Goal: Task Accomplishment & Management: Manage account settings

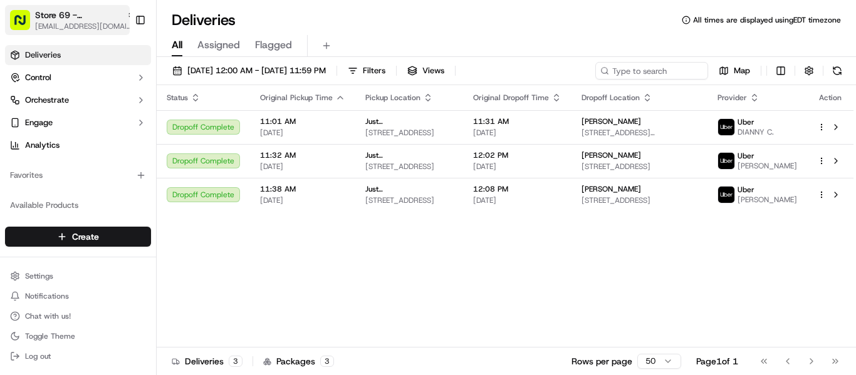
click at [96, 23] on span "[EMAIL_ADDRESS][DOMAIN_NAME]" at bounding box center [85, 26] width 100 height 10
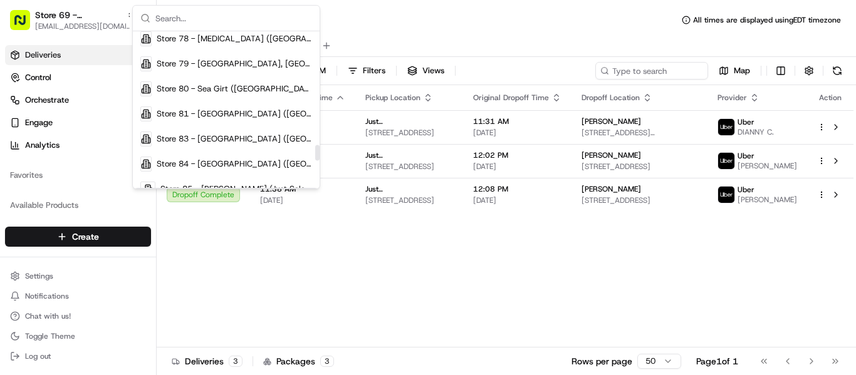
scroll to position [1128, 0]
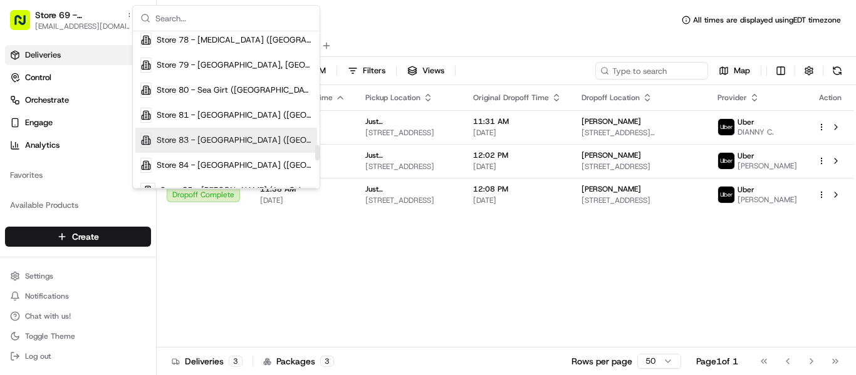
click at [233, 143] on span "Store 83 - [GEOGRAPHIC_DATA] ([GEOGRAPHIC_DATA]) (Just Salad)" at bounding box center [234, 140] width 155 height 11
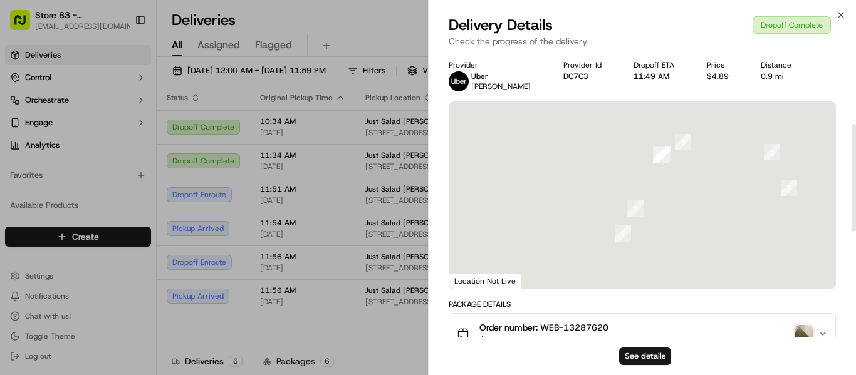
scroll to position [188, 0]
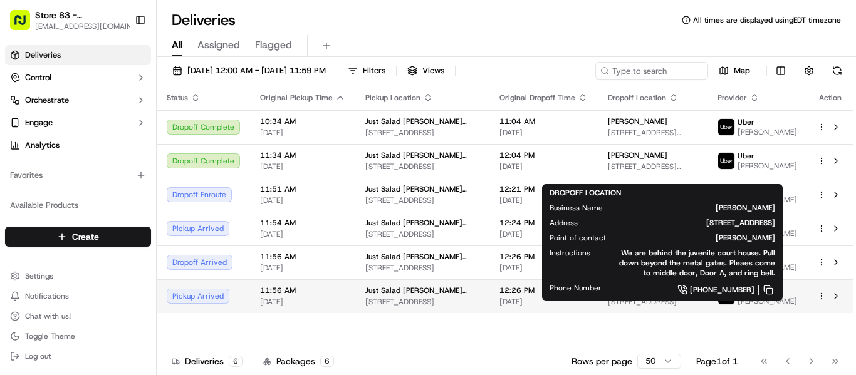
click at [664, 307] on span "59 Allied Dr, Dedham, MA 02026, USA" at bounding box center [653, 302] width 90 height 10
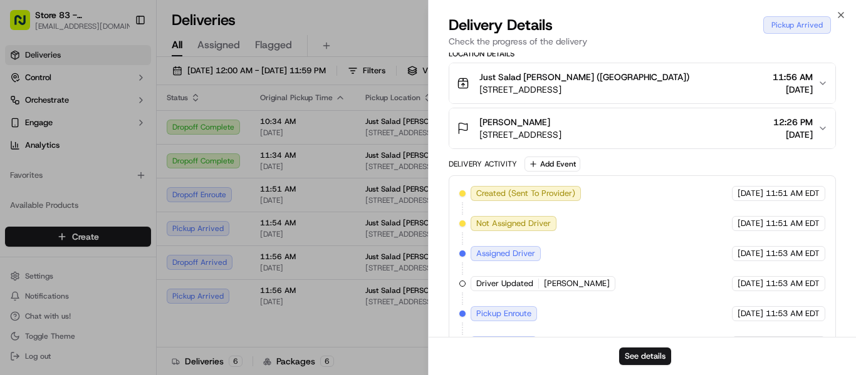
scroll to position [346, 0]
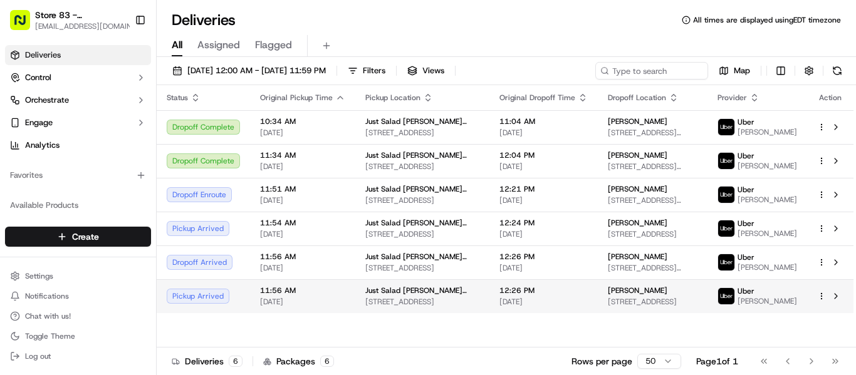
click at [657, 307] on span "59 Allied Dr, Dedham, MA 02026, USA" at bounding box center [653, 302] width 90 height 10
click at [631, 296] on span "Meaghan R" at bounding box center [638, 291] width 60 height 10
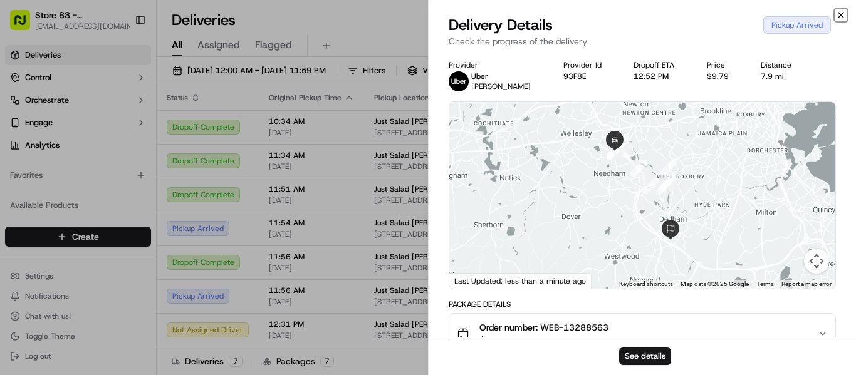
click at [840, 11] on icon "button" at bounding box center [841, 15] width 10 height 10
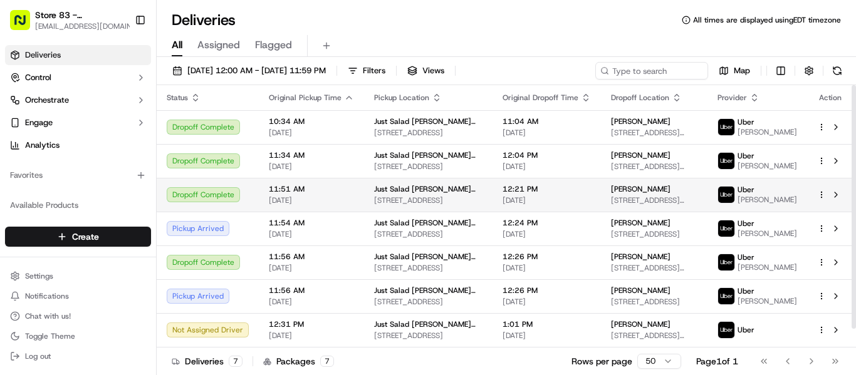
scroll to position [20, 0]
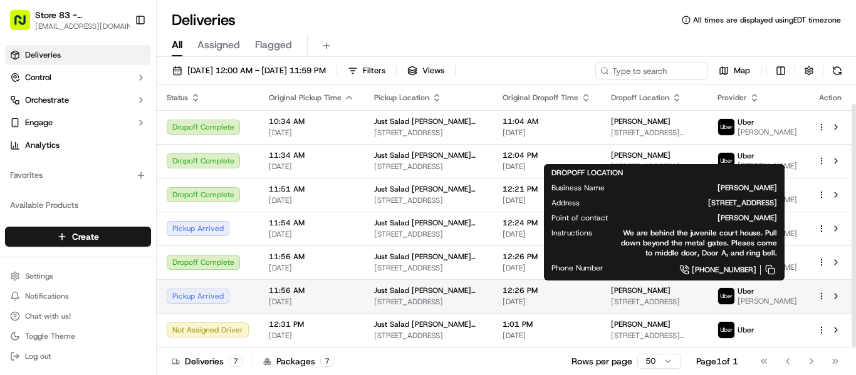
click at [632, 290] on span "Meaghan R" at bounding box center [641, 291] width 60 height 10
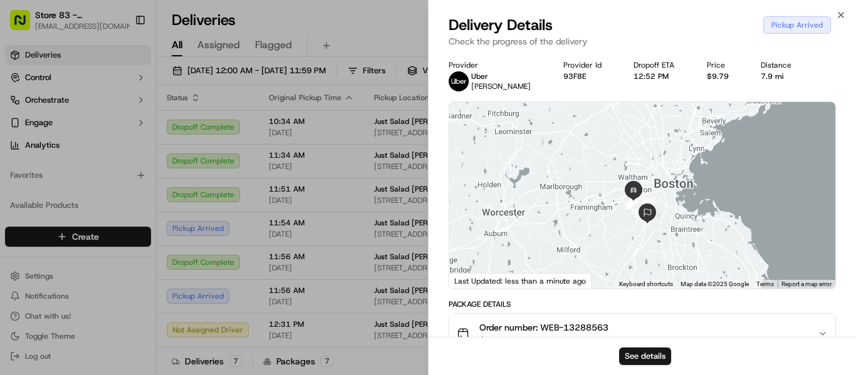
scroll to position [313, 0]
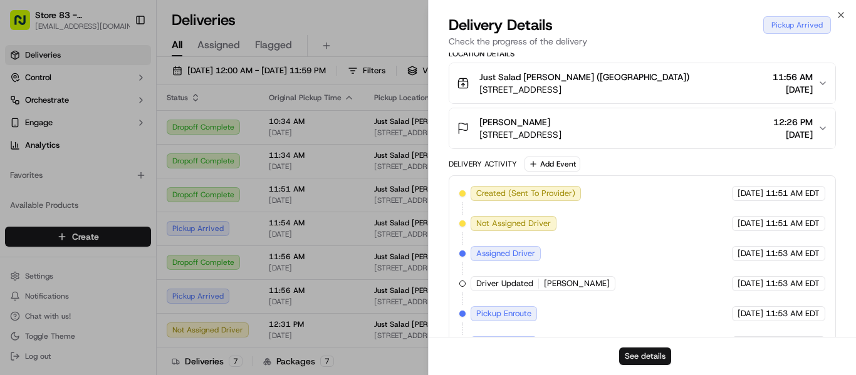
click at [648, 357] on button "See details" at bounding box center [645, 357] width 52 height 18
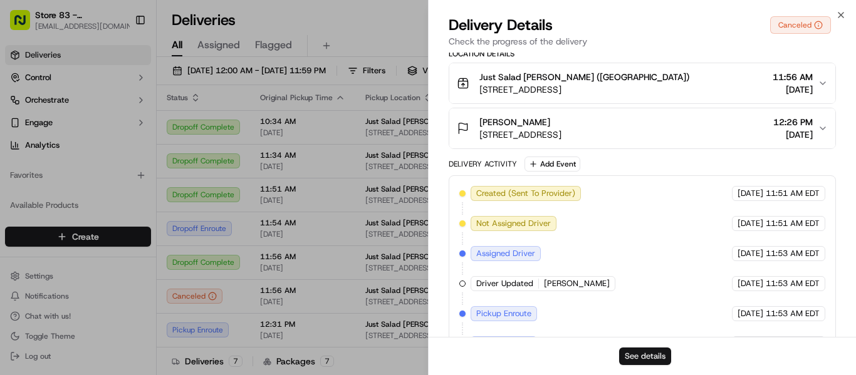
scroll to position [6, 0]
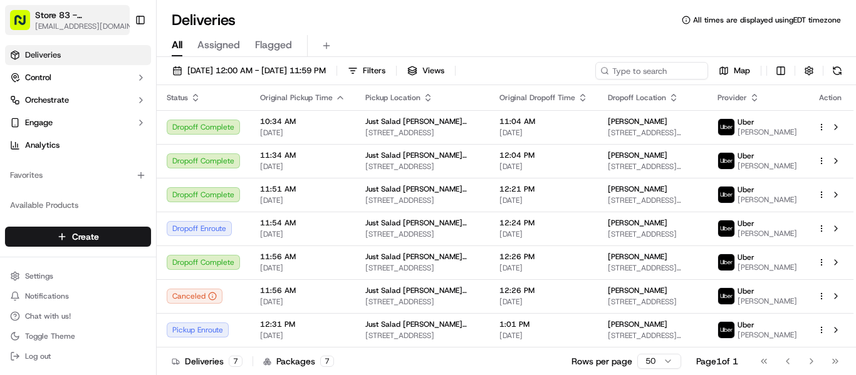
click at [62, 21] on span "[EMAIL_ADDRESS][DOMAIN_NAME]" at bounding box center [88, 26] width 107 height 10
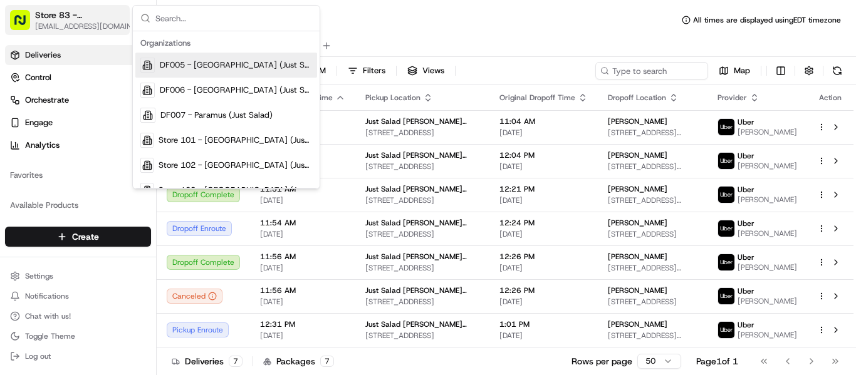
click at [62, 21] on span "[EMAIL_ADDRESS][DOMAIN_NAME]" at bounding box center [88, 26] width 107 height 10
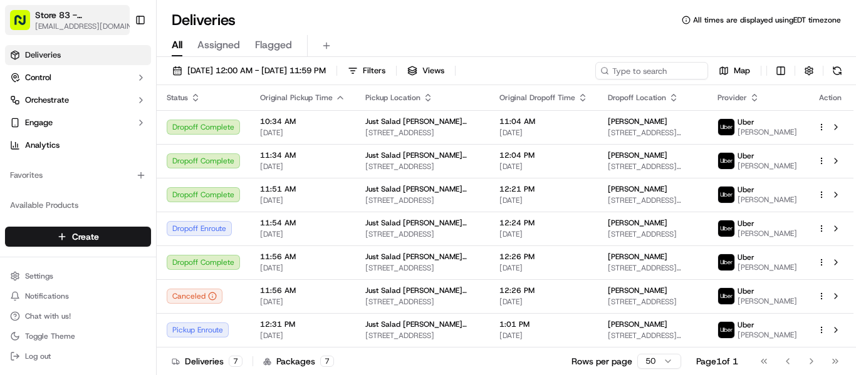
click at [61, 21] on span "[EMAIL_ADDRESS][DOMAIN_NAME]" at bounding box center [88, 26] width 107 height 10
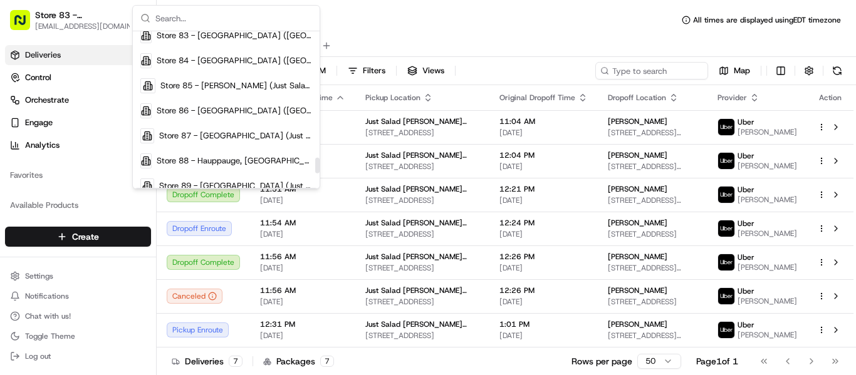
scroll to position [1253, 0]
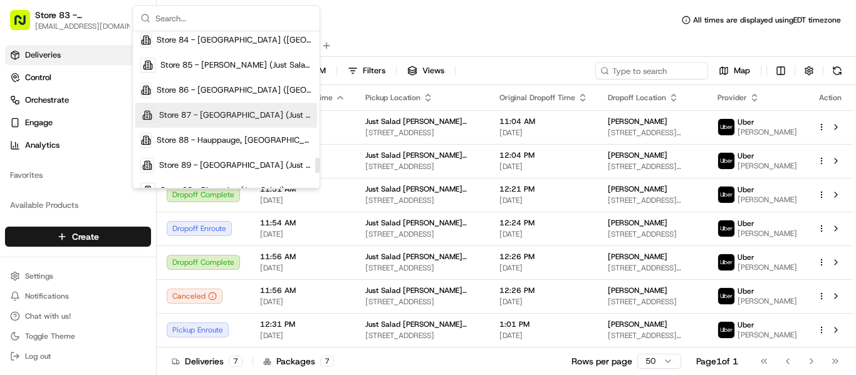
click at [235, 116] on span "Store 87 - [GEOGRAPHIC_DATA] (Just Salad)" at bounding box center [235, 115] width 153 height 11
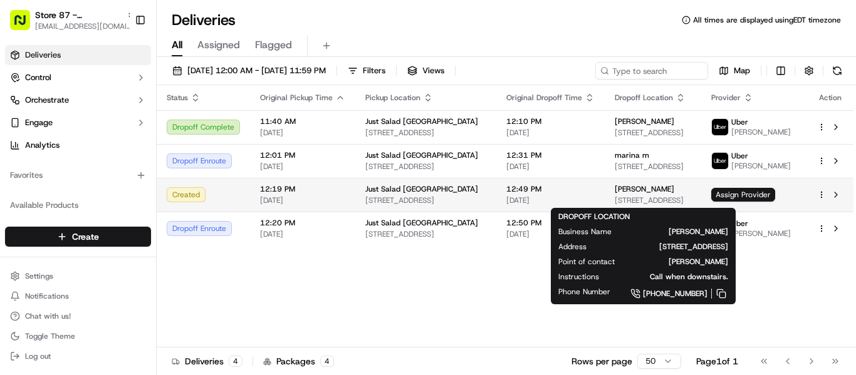
click at [637, 194] on div "Isabella D 1350 NW 12th Ave, Miami, FL 33136, USA" at bounding box center [653, 194] width 76 height 21
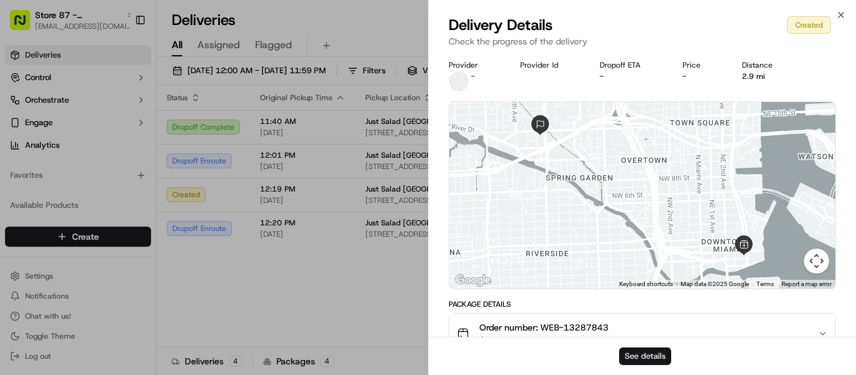
click at [640, 352] on button "See details" at bounding box center [645, 357] width 52 height 18
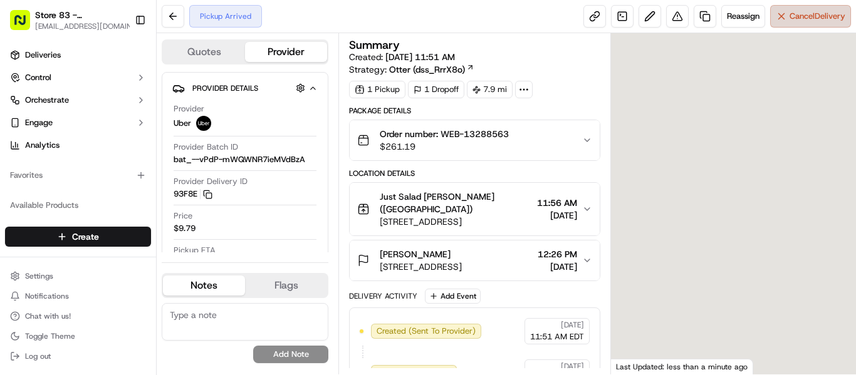
click at [831, 11] on span "Cancel Delivery" at bounding box center [817, 16] width 56 height 11
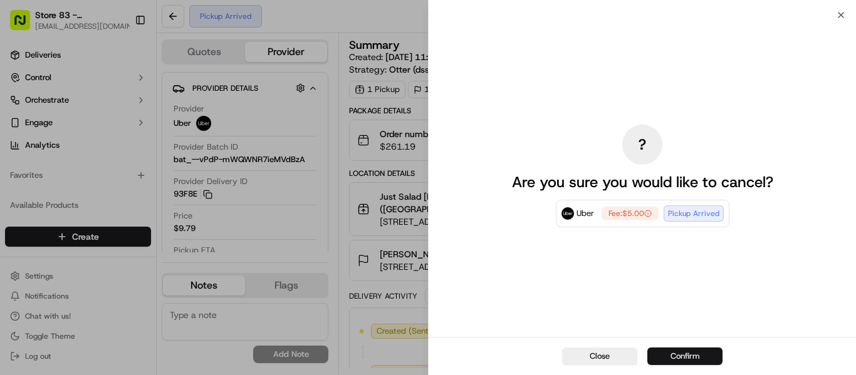
click at [687, 357] on button "Confirm" at bounding box center [684, 357] width 75 height 18
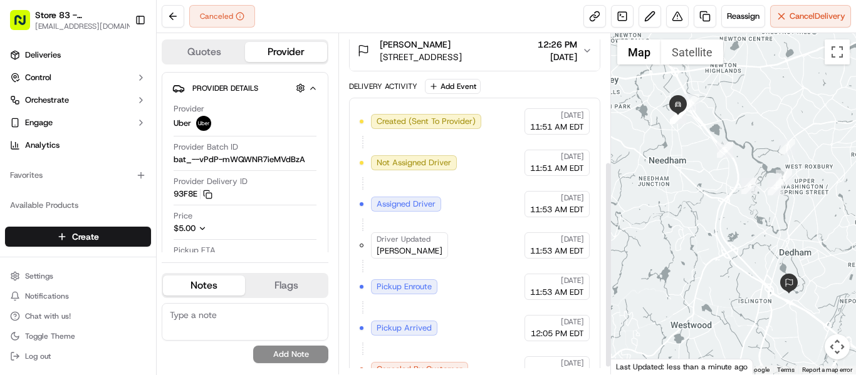
scroll to position [222, 0]
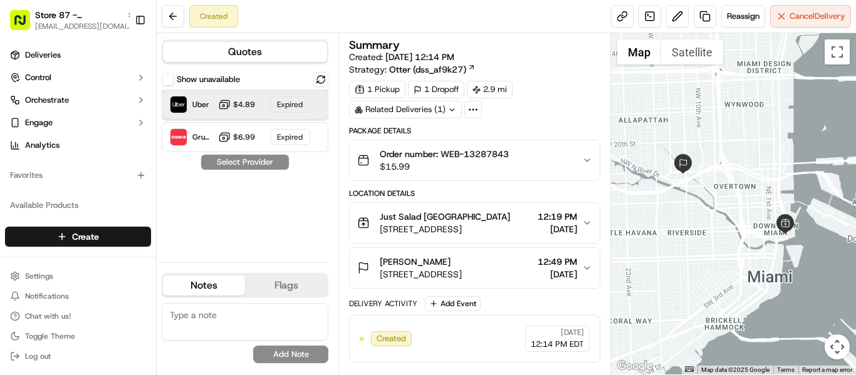
click at [300, 103] on div "Expired" at bounding box center [290, 104] width 40 height 16
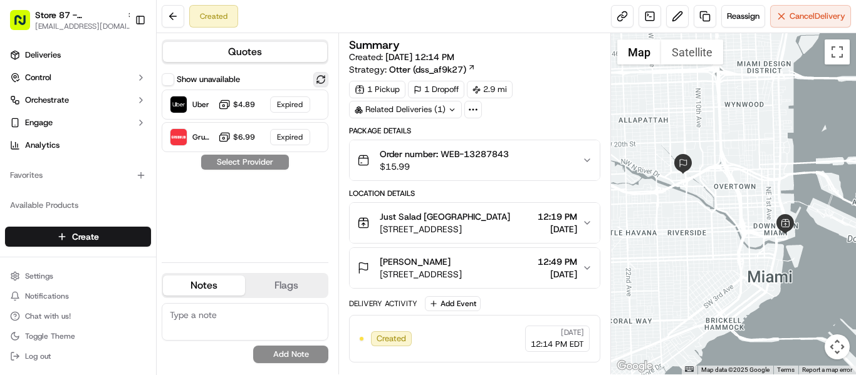
click at [321, 78] on button at bounding box center [320, 79] width 15 height 15
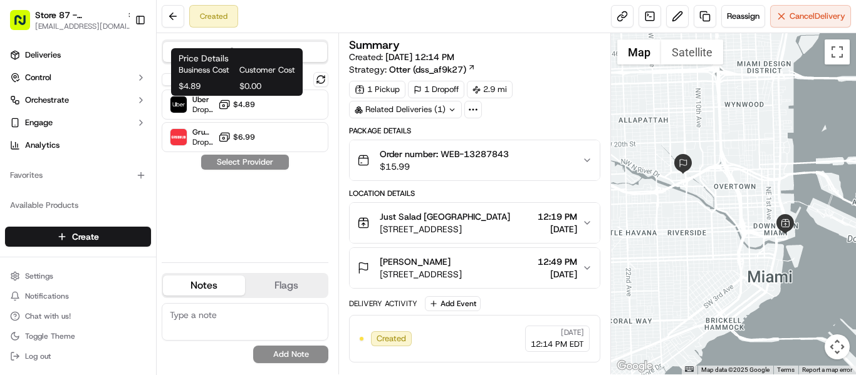
click at [211, 96] on body "Store 87 - Downtown Miami (Just Salad) mrivera@justsalad.com Toggle Sidebar Del…" at bounding box center [428, 187] width 856 height 375
click at [233, 107] on button "$4.89" at bounding box center [236, 104] width 37 height 13
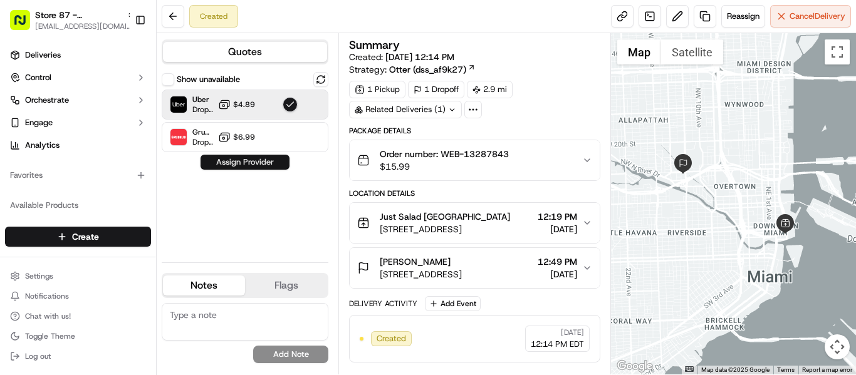
click at [251, 160] on button "Assign Provider" at bounding box center [244, 162] width 89 height 15
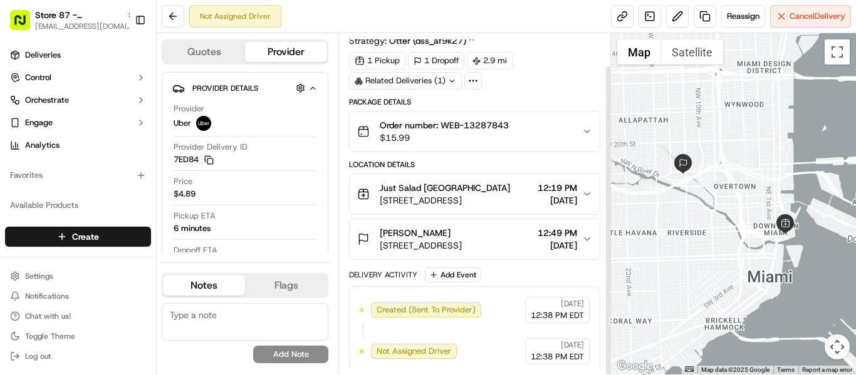
scroll to position [36, 0]
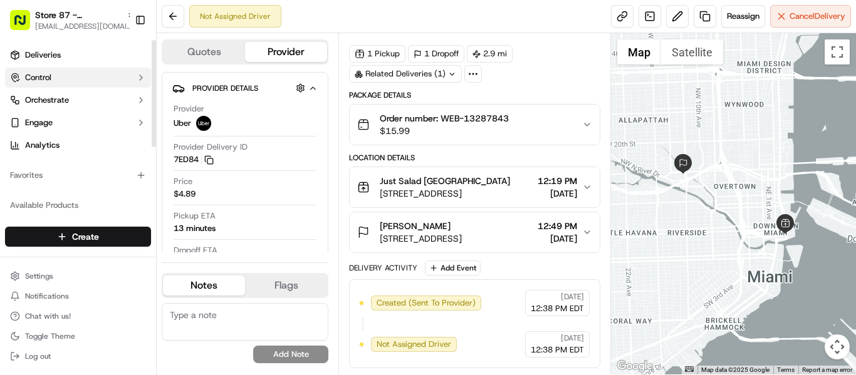
drag, startPoint x: 45, startPoint y: 53, endPoint x: 102, endPoint y: 68, distance: 59.0
click at [45, 53] on span "Deliveries" at bounding box center [43, 54] width 36 height 11
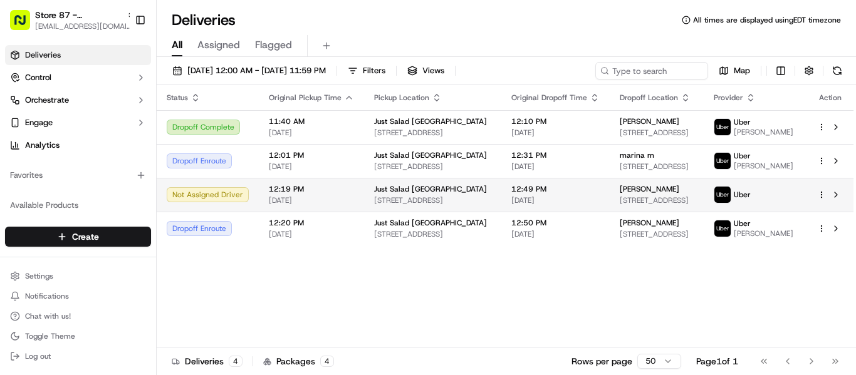
click at [641, 192] on div "[PERSON_NAME]" at bounding box center [657, 189] width 74 height 10
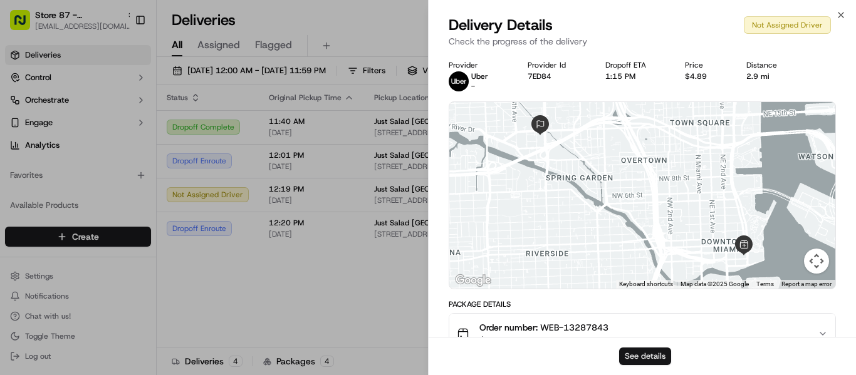
click at [645, 357] on button "See details" at bounding box center [645, 357] width 52 height 18
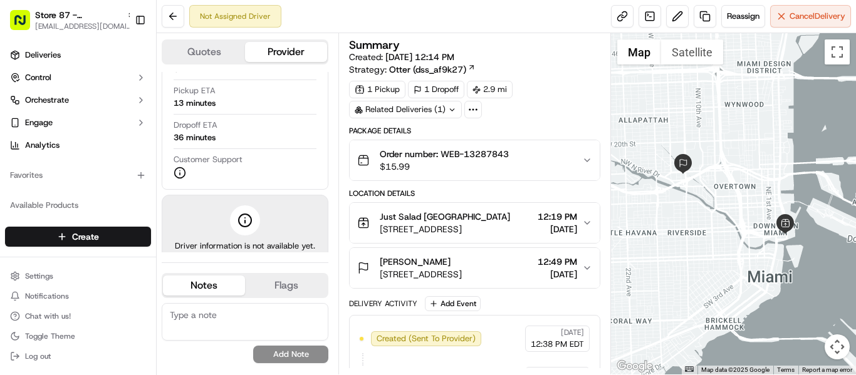
scroll to position [36, 0]
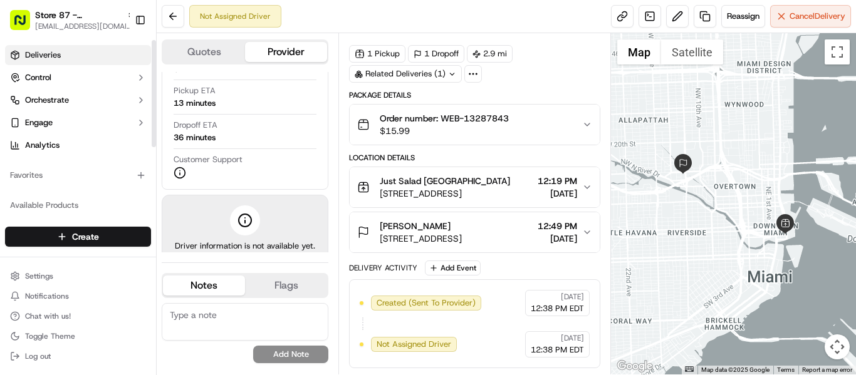
click at [59, 50] on span "Deliveries" at bounding box center [43, 54] width 36 height 11
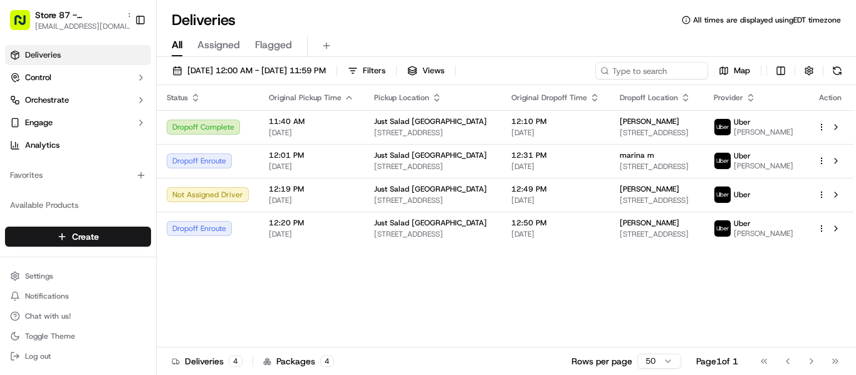
click at [590, 280] on div "Status Original Pickup Time Pickup Location Original Dropoff Time Dropoff Locat…" at bounding box center [505, 216] width 697 height 263
